Goal: Navigation & Orientation: Go to known website

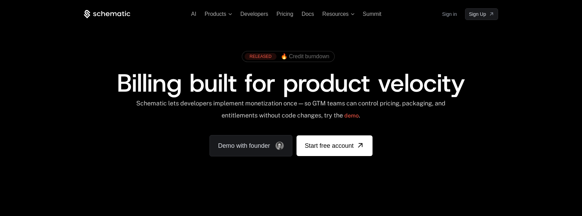
click at [139, 80] on span "Billing built for product velocity" at bounding box center [291, 82] width 348 height 33
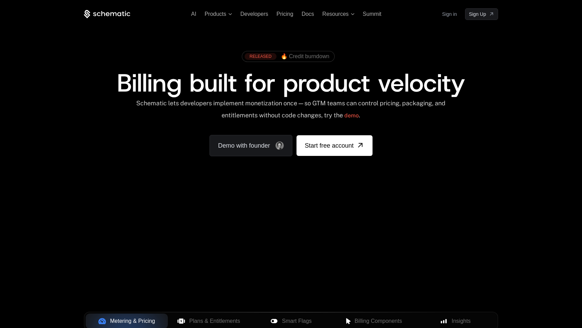
click at [358, 115] on link "demo" at bounding box center [351, 115] width 14 height 17
click at [259, 141] on link "Demo with founder" at bounding box center [250, 145] width 83 height 21
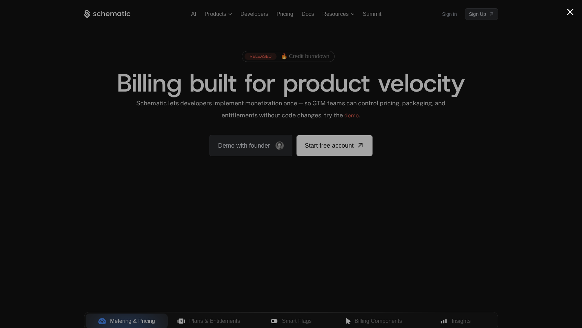
click at [506, 197] on div at bounding box center [291, 164] width 582 height 328
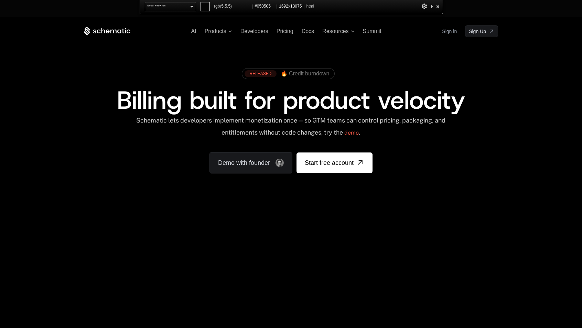
click at [438, 8] on div at bounding box center [437, 6] width 7 height 9
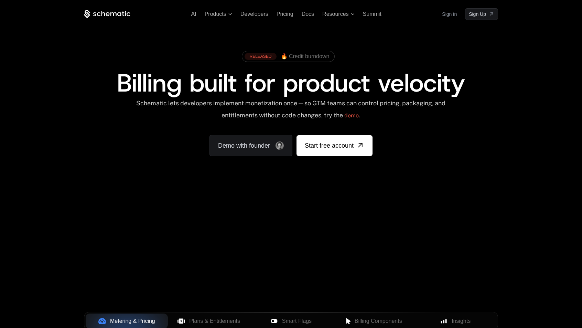
click at [444, 13] on link "Sign in" at bounding box center [449, 14] width 15 height 11
